Goal: Task Accomplishment & Management: Manage account settings

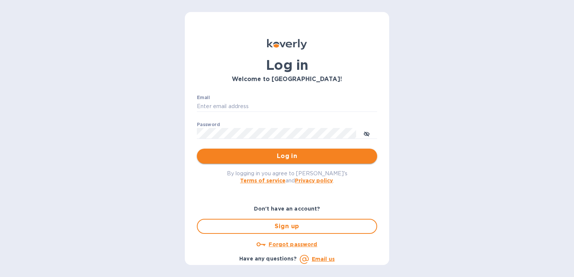
type input "[EMAIL_ADDRESS][DOMAIN_NAME]"
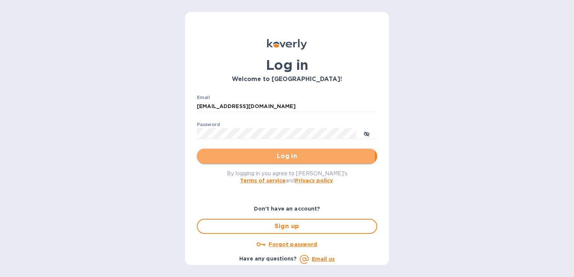
click at [261, 155] on span "Log in" at bounding box center [287, 156] width 168 height 9
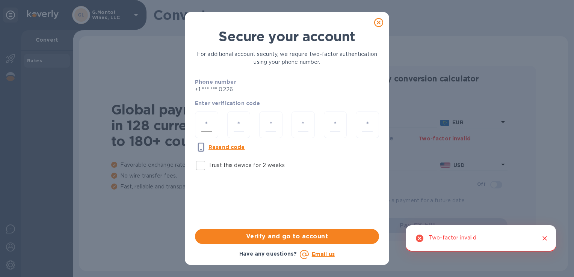
click at [204, 126] on input "number" at bounding box center [206, 125] width 11 height 14
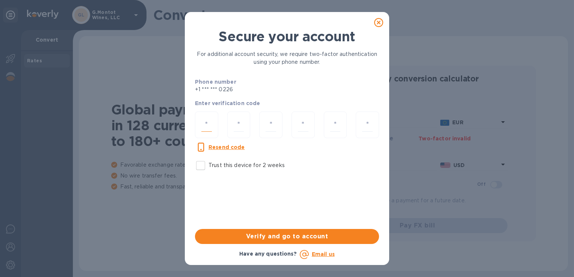
type input "8"
type input "4"
type input "5"
type input "3"
type input "1"
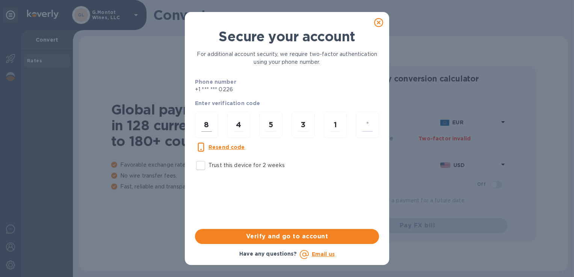
type input "8"
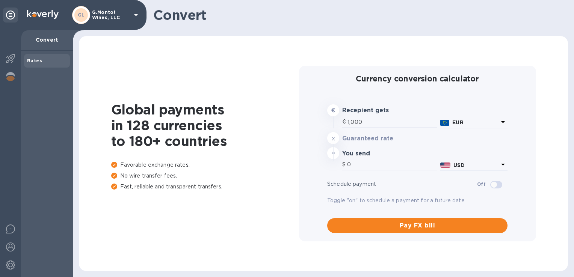
type input "1,170.52"
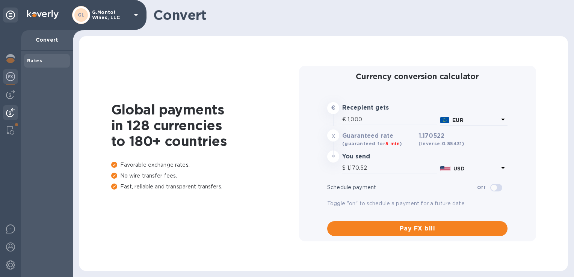
click at [14, 115] on img at bounding box center [10, 112] width 9 height 9
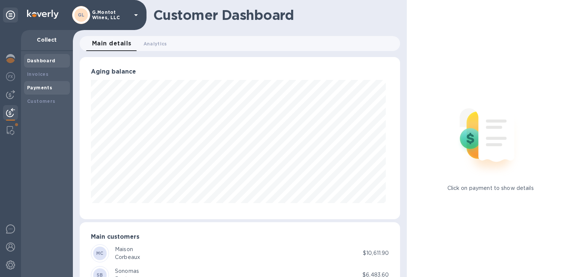
click at [39, 85] on b "Payments" at bounding box center [39, 88] width 25 height 6
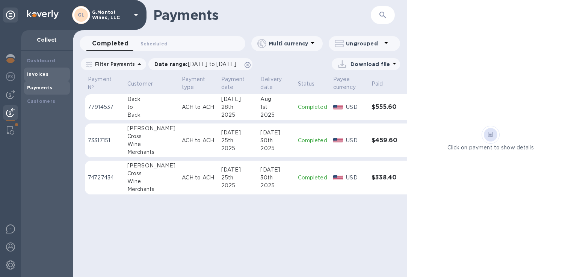
click at [41, 74] on b "Invoices" at bounding box center [37, 74] width 21 height 6
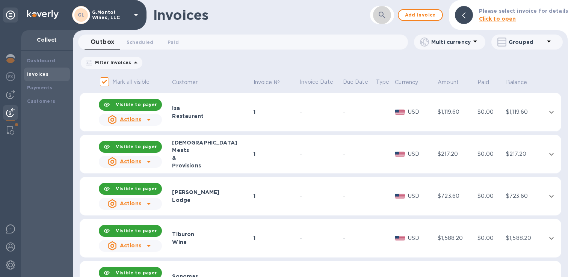
click at [384, 11] on icon "button" at bounding box center [381, 15] width 9 height 9
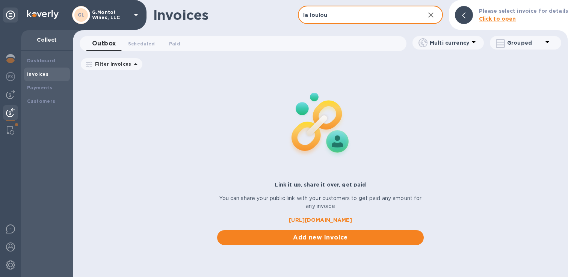
type input "la loulou"
click at [228, 8] on div "Invoices" at bounding box center [225, 15] width 145 height 16
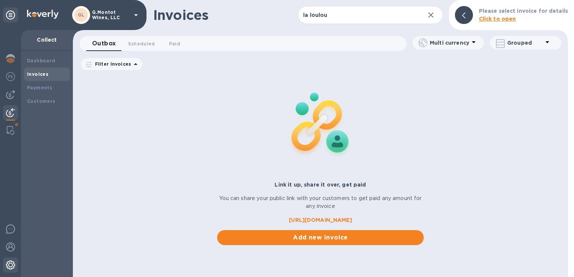
click at [11, 266] on img at bounding box center [10, 265] width 9 height 9
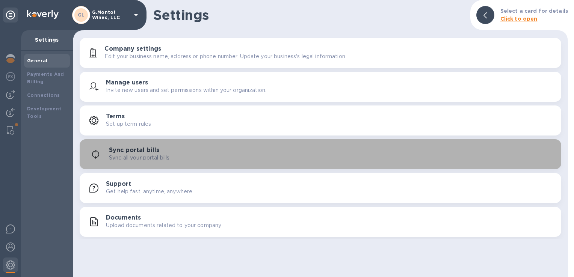
click at [141, 152] on h3 "Sync portal bills" at bounding box center [134, 150] width 50 height 7
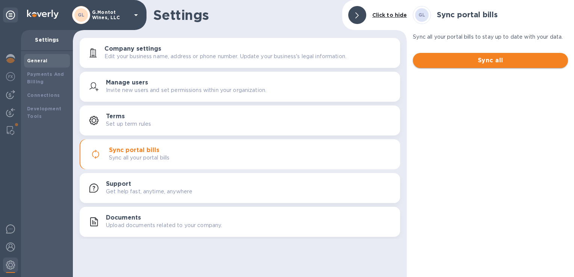
click at [488, 61] on span "Sync all" at bounding box center [490, 60] width 143 height 9
click at [512, 62] on span "Sync all" at bounding box center [490, 60] width 143 height 9
click at [11, 113] on img at bounding box center [10, 112] width 9 height 9
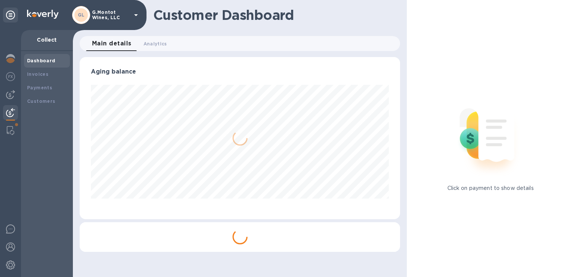
scroll to position [162, 317]
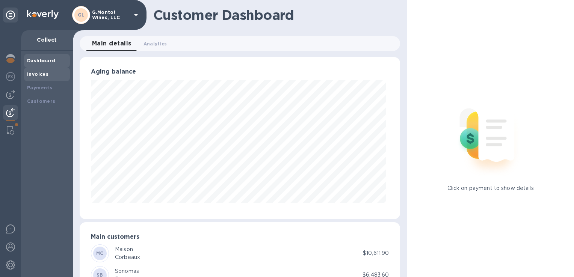
click at [36, 75] on b "Invoices" at bounding box center [37, 74] width 21 height 6
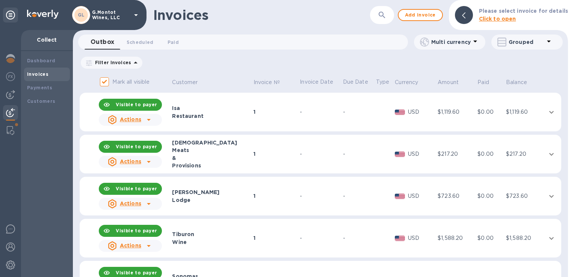
click at [391, 16] on button "button" at bounding box center [382, 15] width 18 height 18
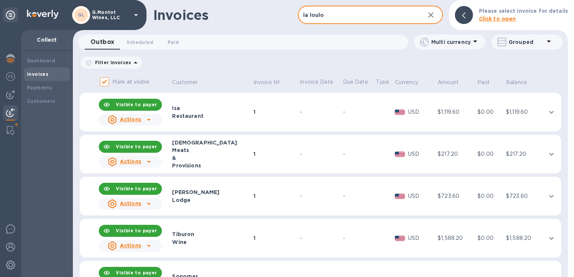
type input "la loulou"
